Goal: Task Accomplishment & Management: Manage account settings

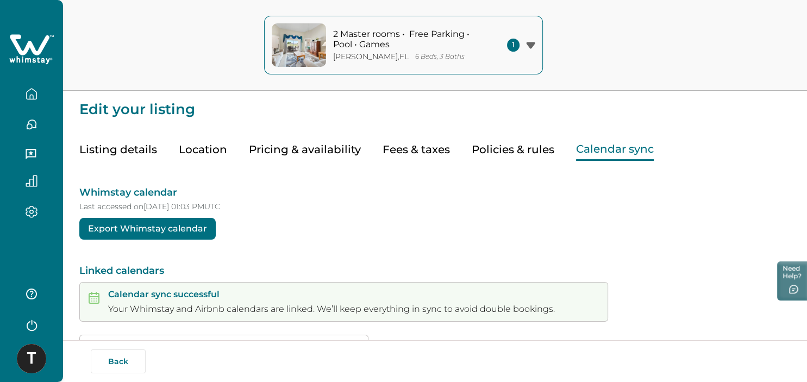
click at [117, 153] on button "Listing details" at bounding box center [118, 150] width 78 height 22
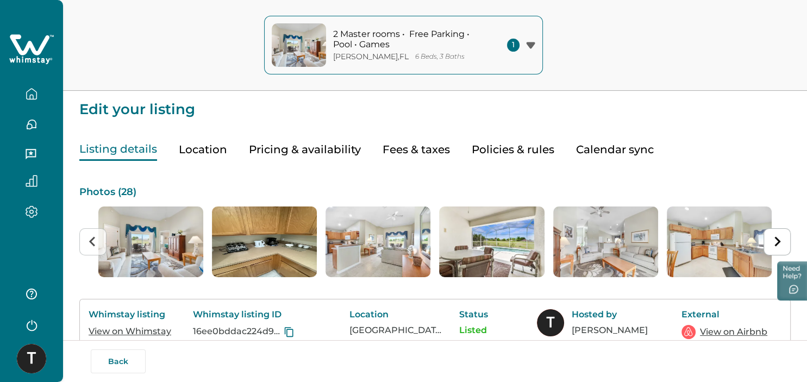
click at [34, 101] on button "button" at bounding box center [32, 94] width 46 height 22
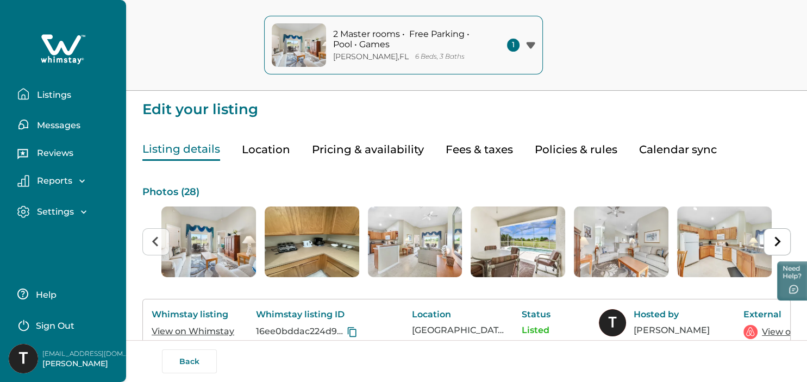
click at [44, 210] on p "Settings" at bounding box center [54, 212] width 40 height 11
click at [55, 233] on p "Profile details" at bounding box center [66, 235] width 64 height 11
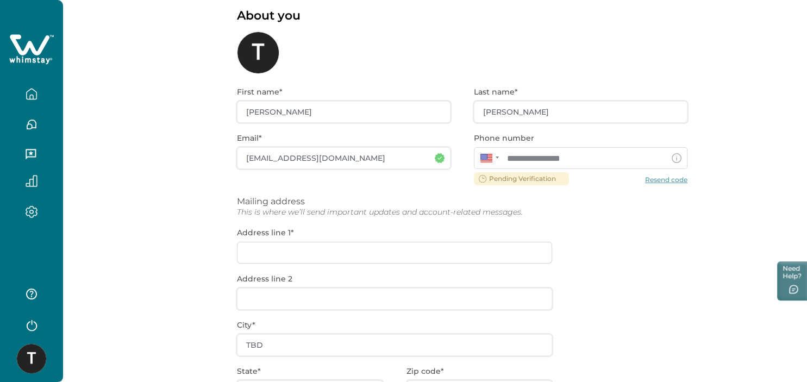
scroll to position [58, 0]
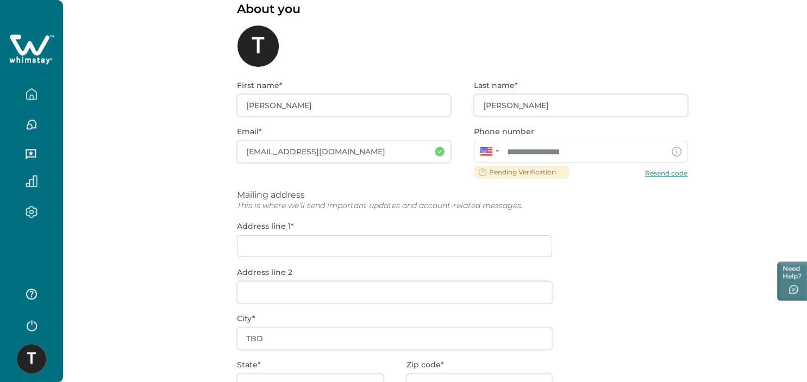
click at [647, 174] on div "**********" at bounding box center [462, 291] width 451 height 448
click at [508, 240] on div "**********" at bounding box center [462, 291] width 451 height 448
click at [503, 248] on div "**********" at bounding box center [462, 291] width 451 height 448
click at [269, 246] on div "**********" at bounding box center [462, 291] width 451 height 448
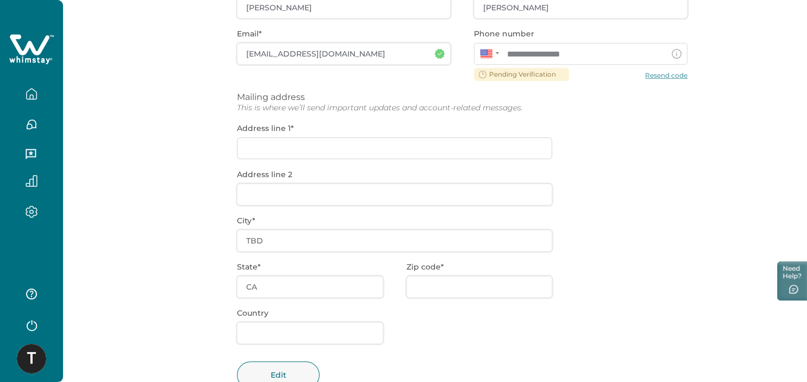
scroll to position [159, 0]
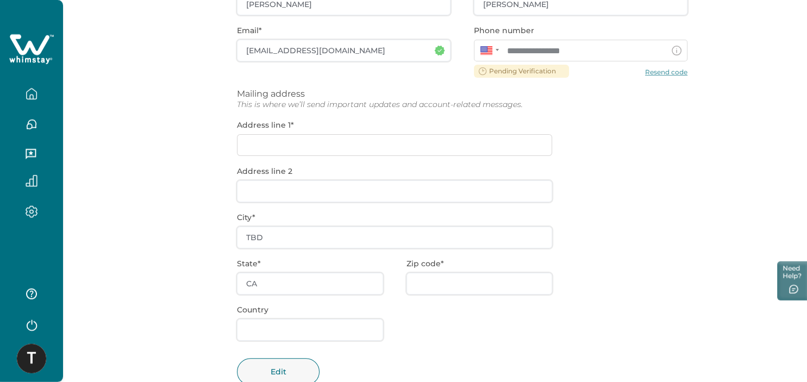
click at [336, 143] on div "**********" at bounding box center [462, 190] width 451 height 448
click at [277, 235] on div "**********" at bounding box center [462, 190] width 451 height 448
click at [290, 369] on button "Edit" at bounding box center [278, 371] width 83 height 27
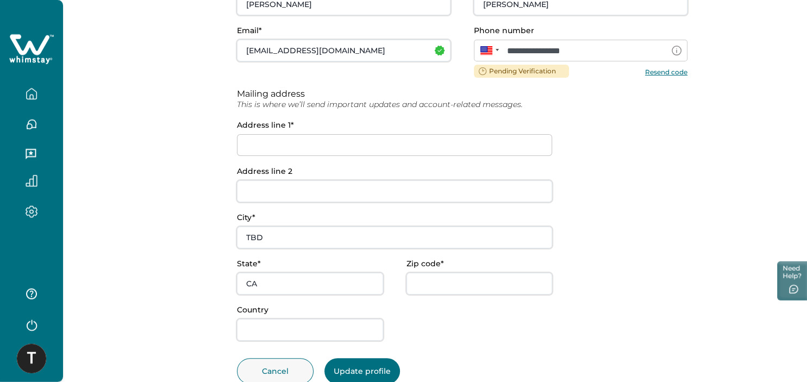
click at [324, 149] on input at bounding box center [394, 145] width 315 height 22
paste input "[GEOGRAPHIC_DATA]"
type input "[STREET_ADDRESS]"
type input "30094"
type input "US"
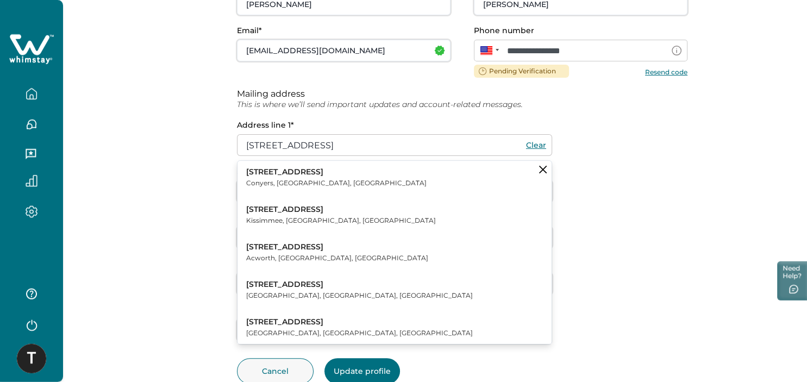
click at [282, 185] on p "Conyers, [GEOGRAPHIC_DATA], [GEOGRAPHIC_DATA]" at bounding box center [336, 183] width 180 height 11
type input "[STREET_ADDRESS]"
type input "[PERSON_NAME]"
type input "GA"
type input "[GEOGRAPHIC_DATA]"
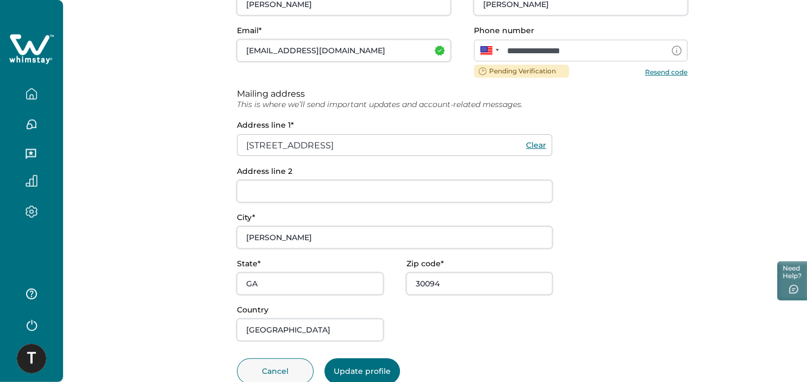
scroll to position [190, 0]
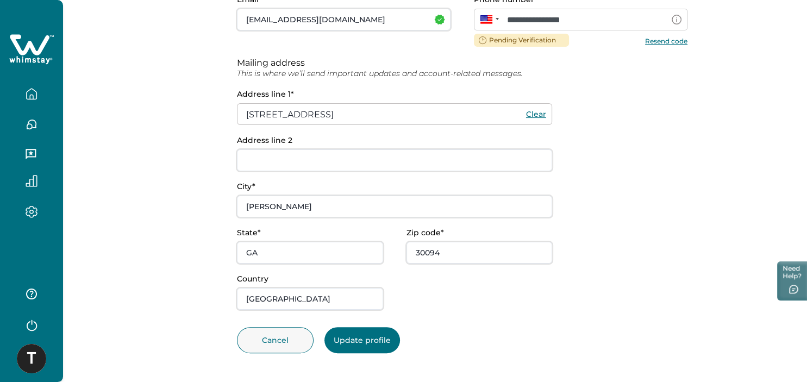
click at [371, 343] on button "Update profile" at bounding box center [362, 340] width 76 height 26
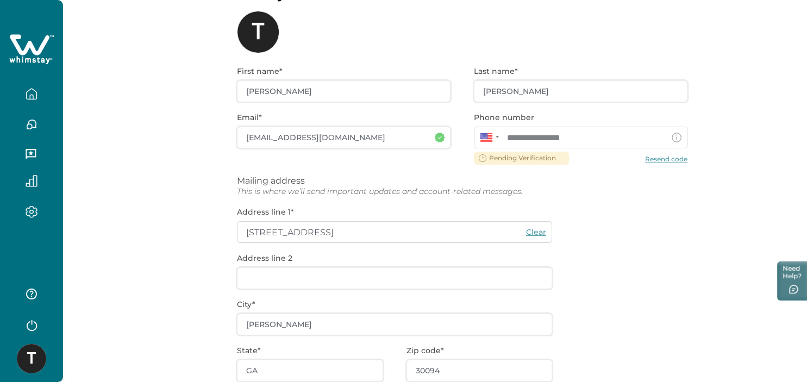
scroll to position [0, 0]
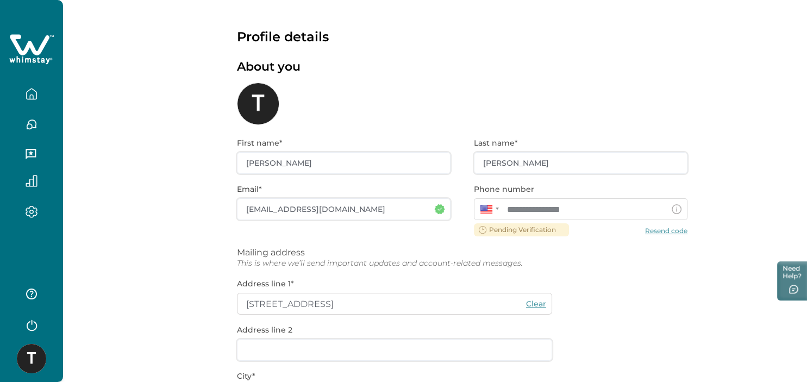
click at [30, 123] on icon "button" at bounding box center [32, 124] width 12 height 12
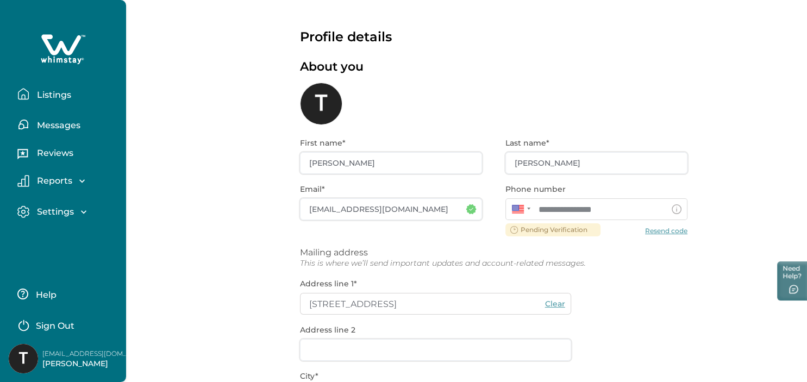
click at [62, 97] on p "Listings" at bounding box center [52, 95] width 37 height 11
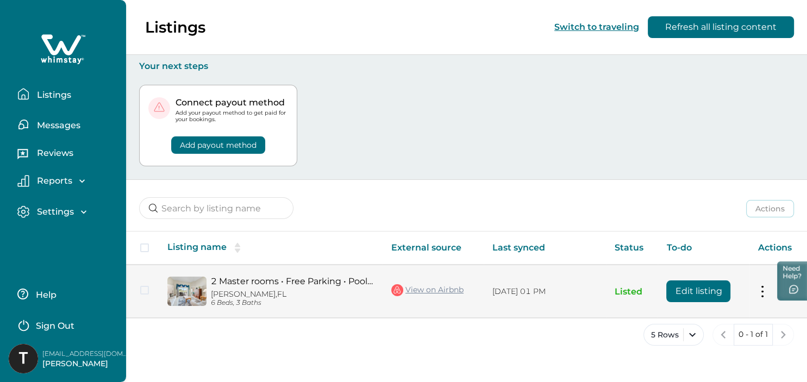
click at [758, 297] on td "Actions View listing on Whimstay Unlist listing View listing details" at bounding box center [778, 291] width 58 height 53
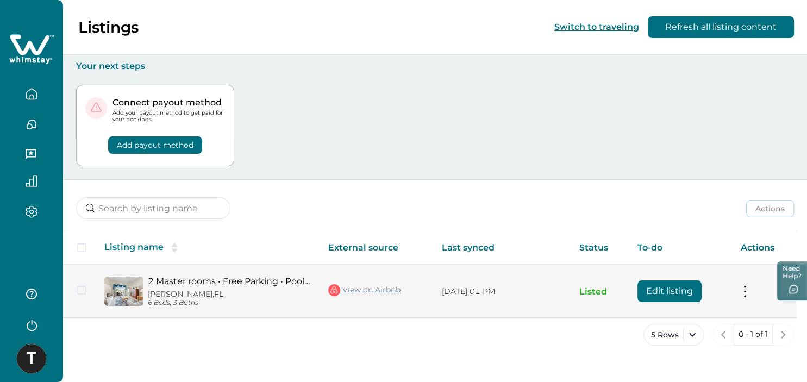
click at [748, 293] on button at bounding box center [745, 291] width 9 height 11
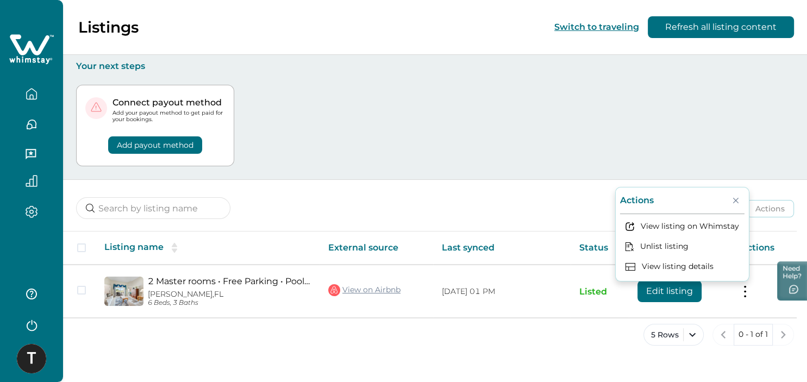
click at [547, 203] on div "Actions Actions Publish listing Unlist listing" at bounding box center [435, 200] width 744 height 40
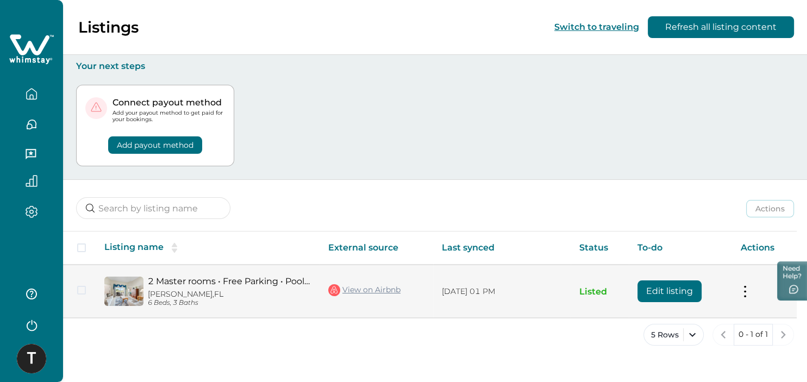
click at [755, 285] on td "Actions View listing on Whimstay Unlist listing View listing details" at bounding box center [764, 291] width 65 height 53
click at [748, 286] on button at bounding box center [745, 291] width 9 height 11
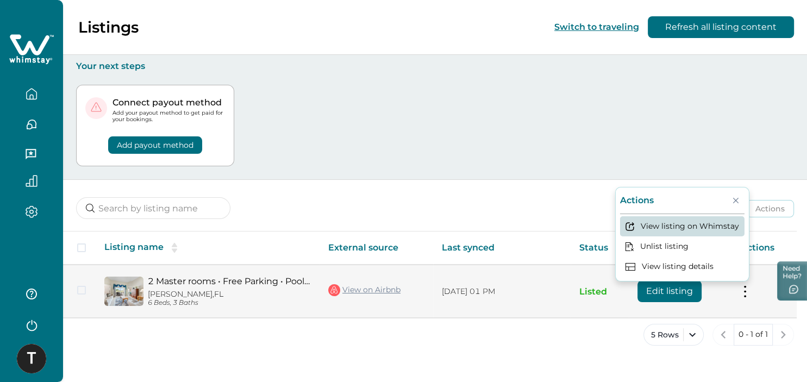
click at [694, 226] on button "View listing on Whimstay" at bounding box center [682, 226] width 124 height 20
